Goal: Find specific page/section: Find specific page/section

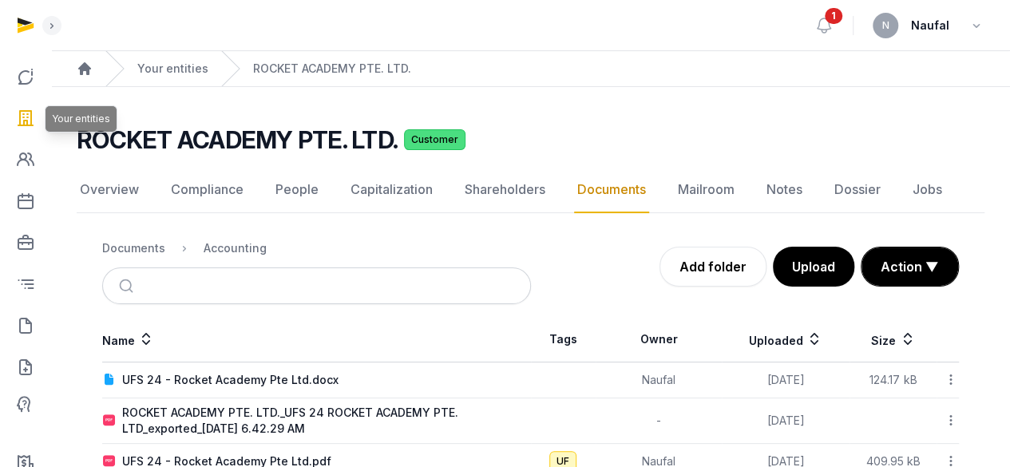
click at [30, 111] on icon at bounding box center [25, 118] width 19 height 26
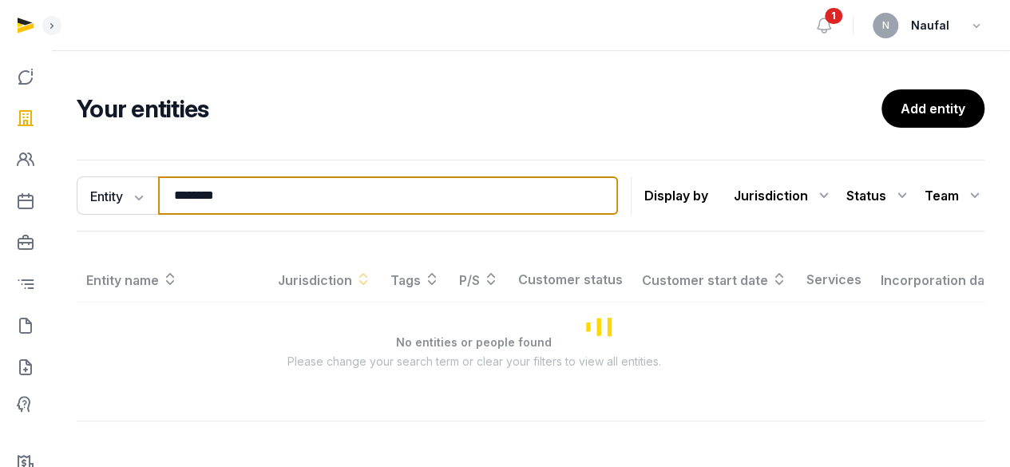
drag, startPoint x: 264, startPoint y: 208, endPoint x: 112, endPoint y: 216, distance: 152.7
click at [112, 216] on div "Entity Entity People Tags Services ******** Search Display by Jurisdiction All …" at bounding box center [531, 196] width 908 height 72
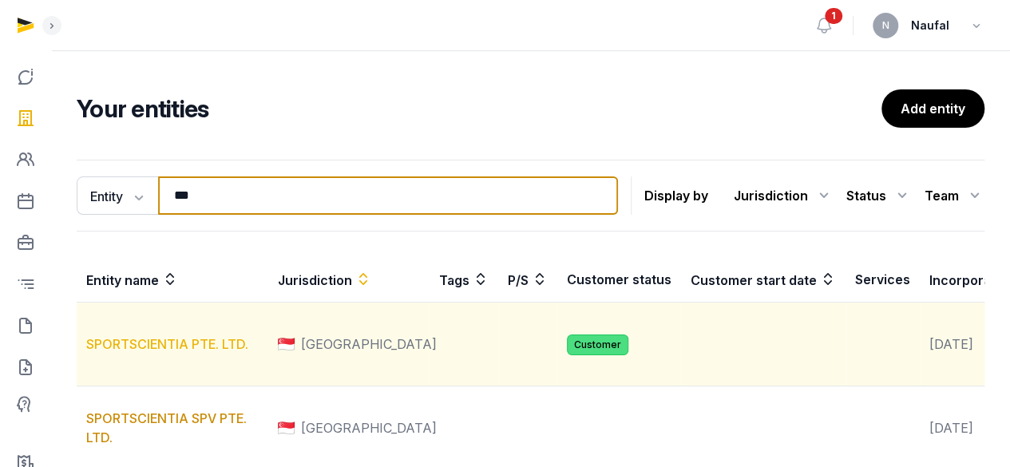
type input "***"
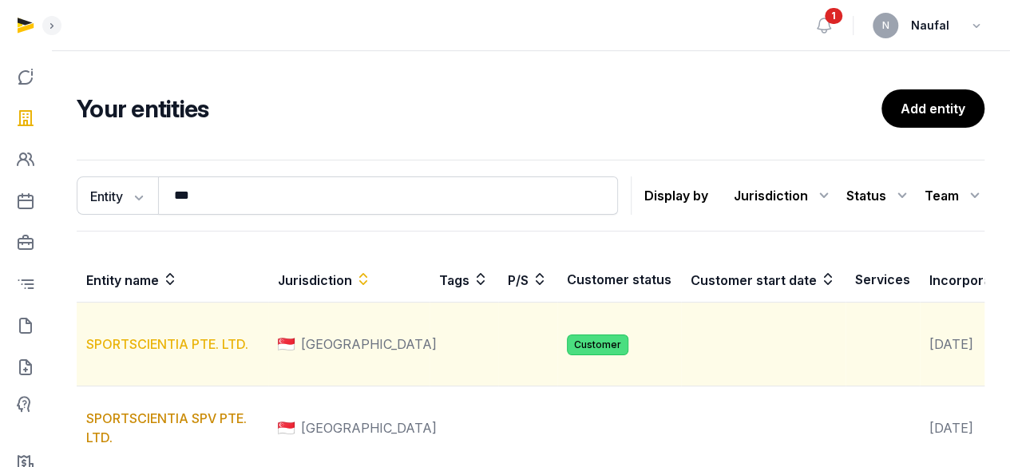
click at [148, 352] on link "SPORTSCIENTIA PTE. LTD." at bounding box center [167, 344] width 162 height 16
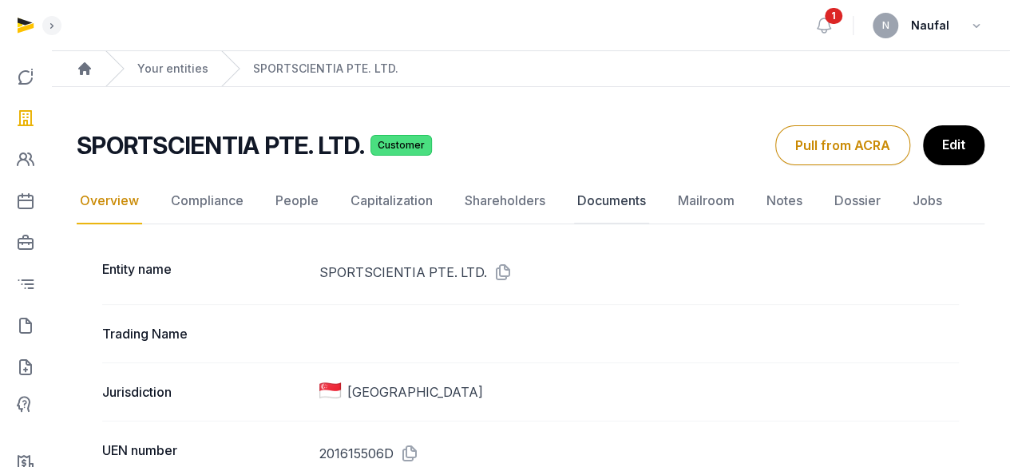
click at [575, 208] on link "Documents" at bounding box center [611, 201] width 75 height 46
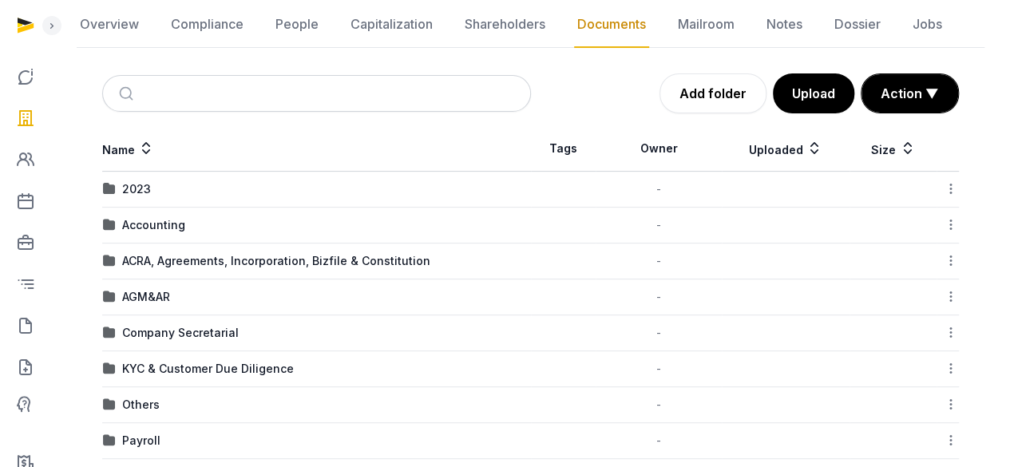
scroll to position [166, 0]
click at [165, 224] on div "Accounting" at bounding box center [153, 224] width 63 height 16
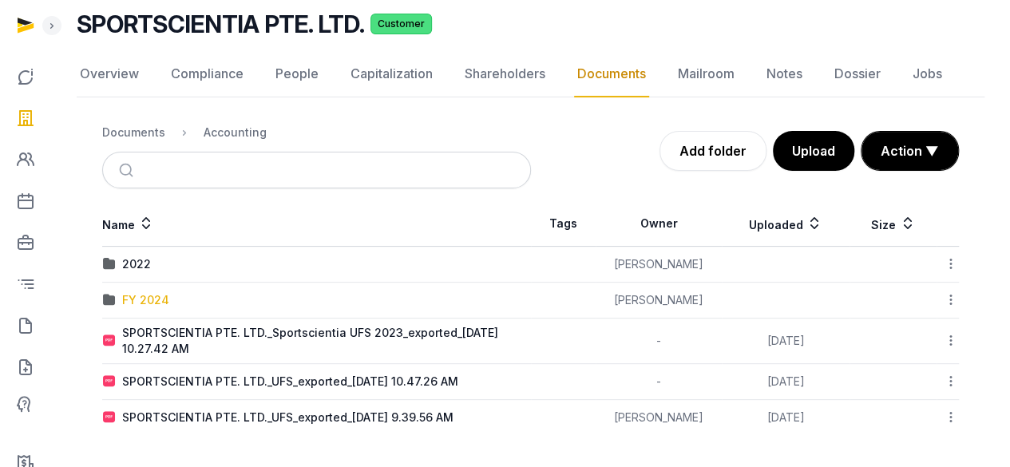
scroll to position [113, 0]
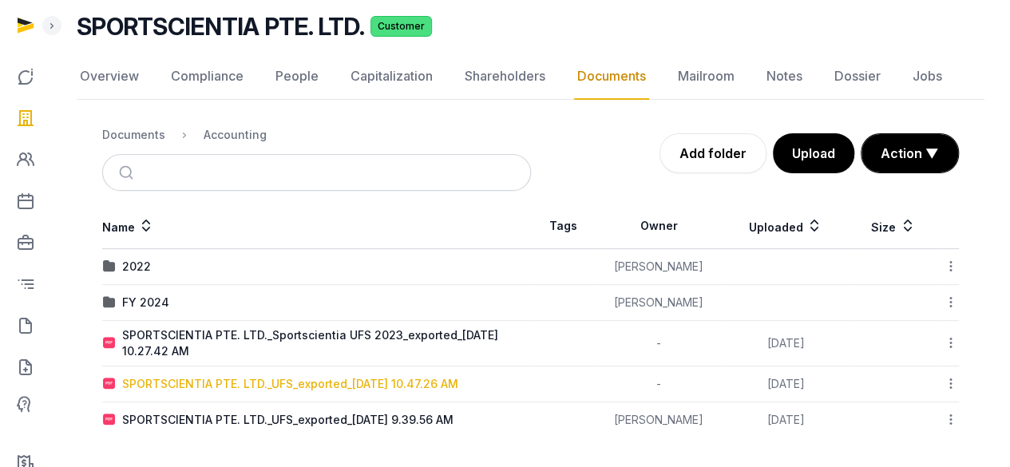
click at [321, 384] on div "SPORTSCIENTIA PTE. LTD._UFS_exported_[DATE] 10.47.26 AM" at bounding box center [290, 384] width 336 height 16
click at [0, 0] on div "Loading" at bounding box center [0, 0] width 0 height 0
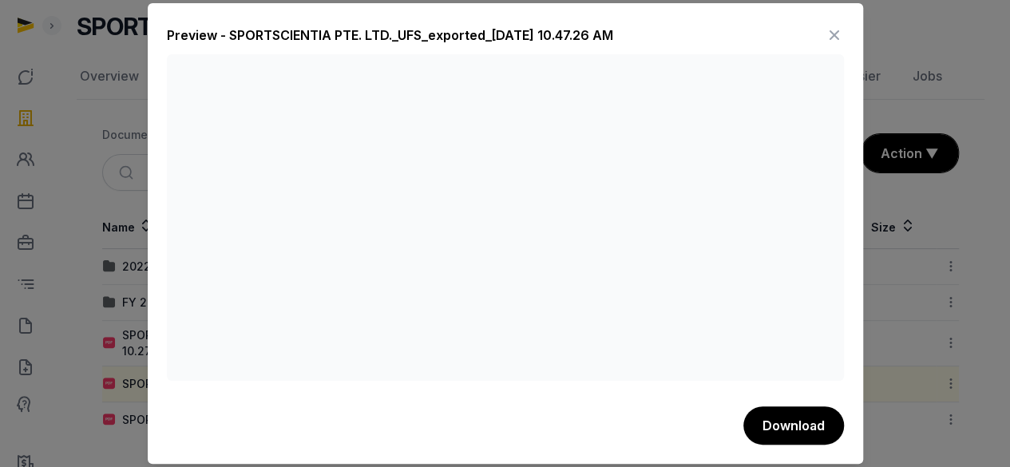
click at [833, 33] on icon at bounding box center [834, 35] width 19 height 26
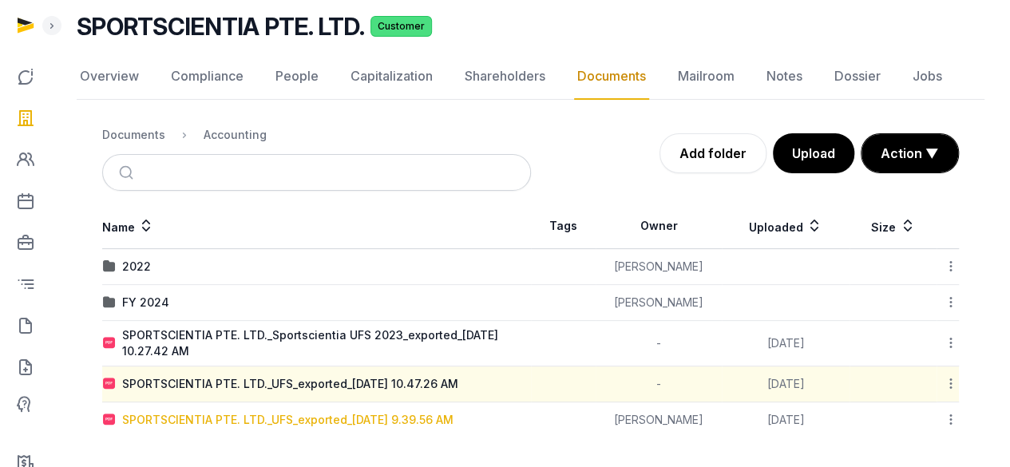
click at [404, 412] on div "SPORTSCIENTIA PTE. LTD._UFS_exported_[DATE] 9.39.56 AM" at bounding box center [287, 420] width 331 height 16
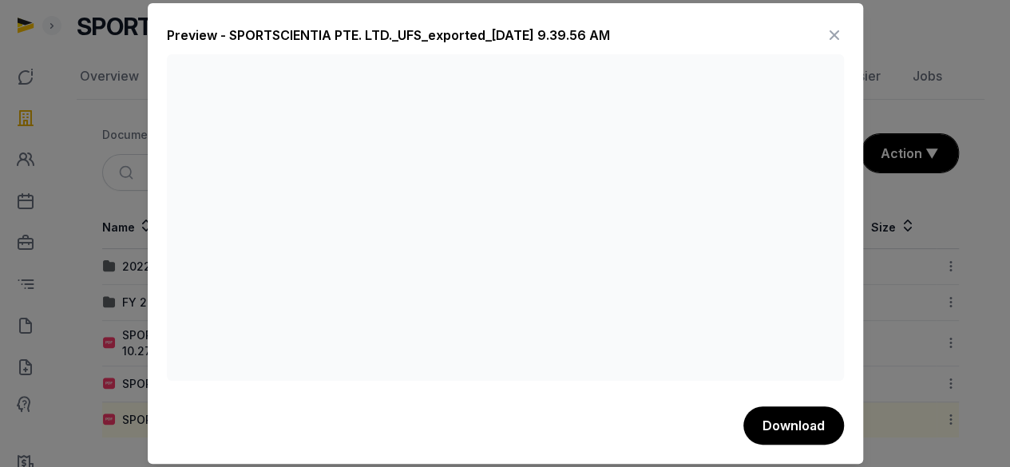
click at [837, 31] on icon at bounding box center [834, 35] width 19 height 26
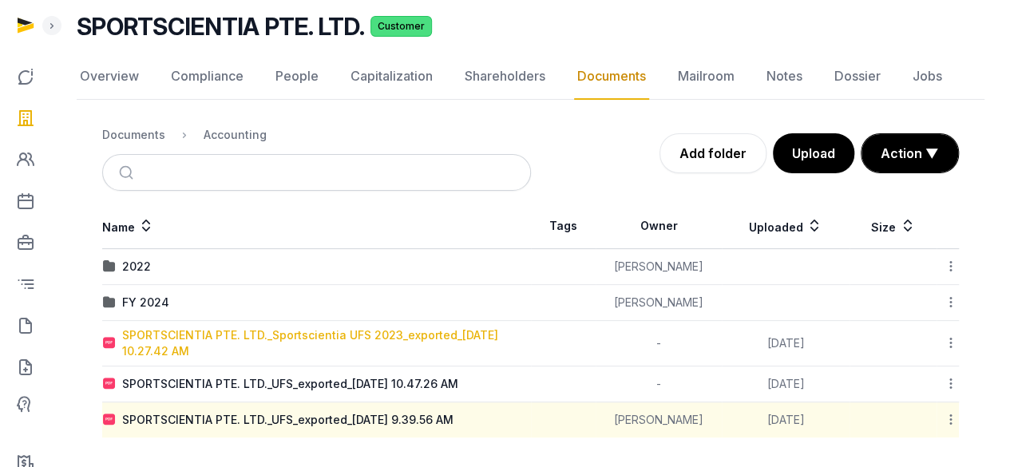
click at [342, 334] on div "SPORTSCIENTIA PTE. LTD._Sportscientia UFS 2023_exported_[DATE] 10.27.42 AM" at bounding box center [326, 343] width 408 height 32
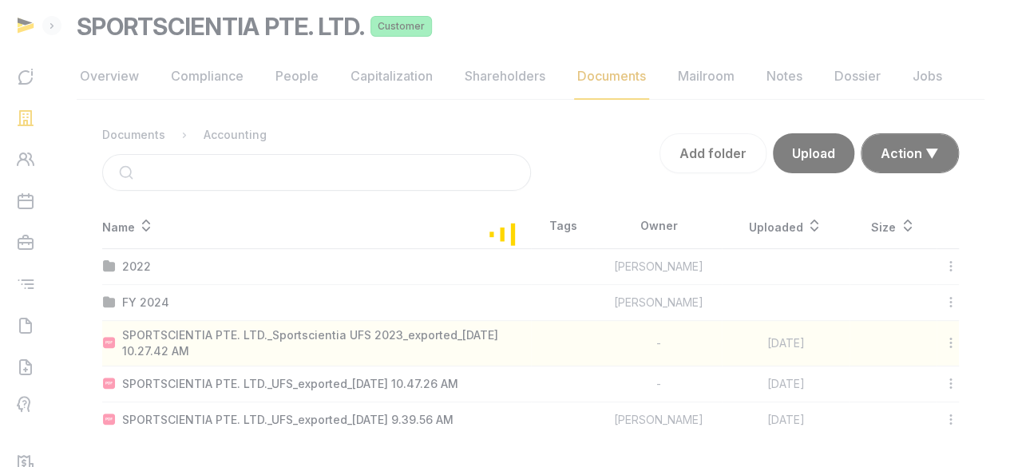
click at [342, 334] on div "Loading" at bounding box center [505, 233] width 1010 height 467
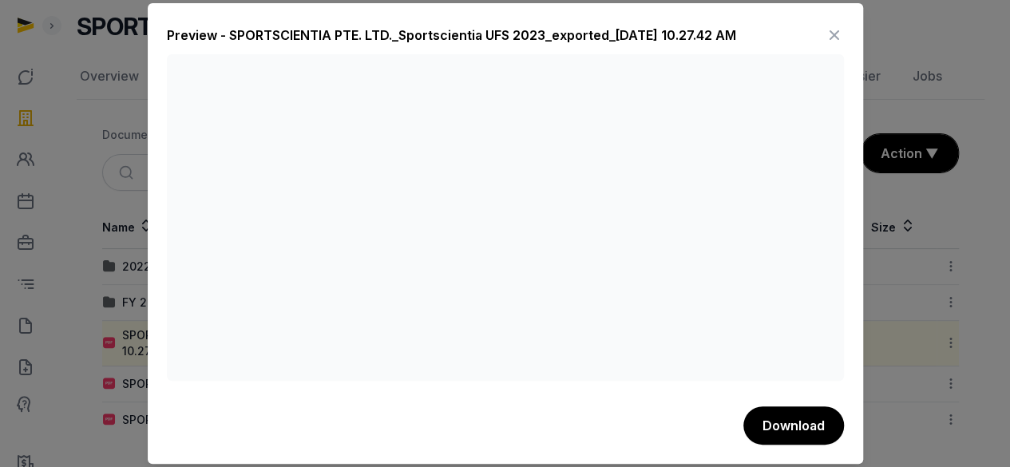
click at [840, 38] on icon at bounding box center [834, 35] width 19 height 26
